Goal: Register for event/course

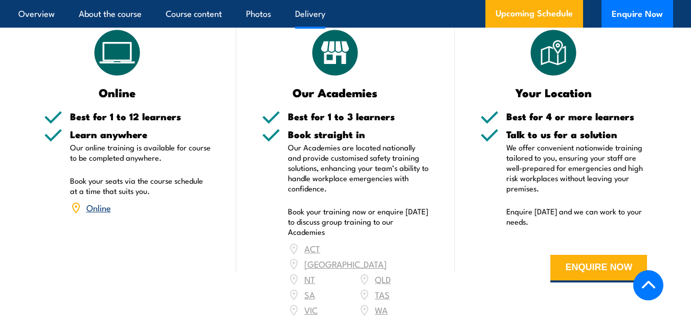
scroll to position [1734, 0]
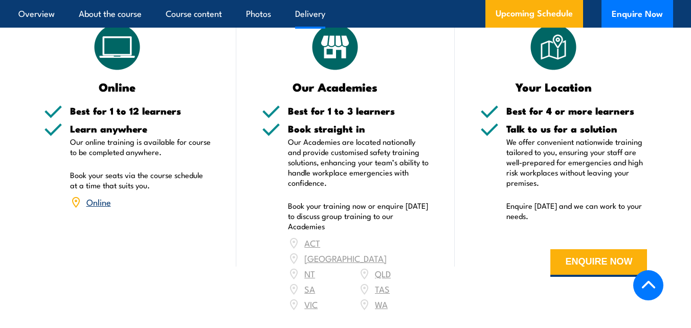
click at [97, 195] on link "Online" at bounding box center [98, 201] width 25 height 12
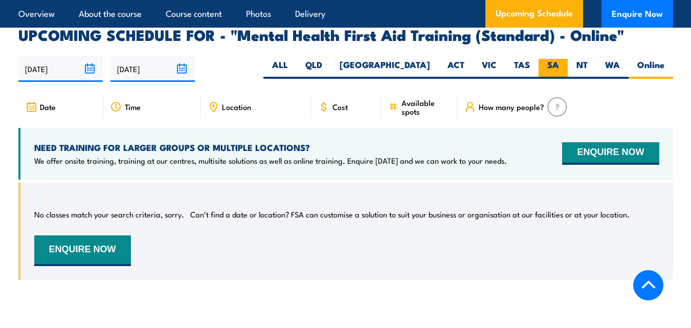
click at [555, 59] on label "SA" at bounding box center [552, 69] width 29 height 20
click at [559, 59] on input "SA" at bounding box center [562, 62] width 7 height 7
radio input "true"
